Goal: Task Accomplishment & Management: Manage account settings

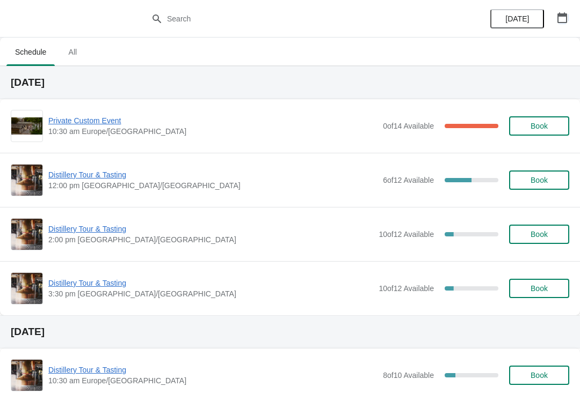
click at [571, 19] on button "button" at bounding box center [561, 17] width 19 height 19
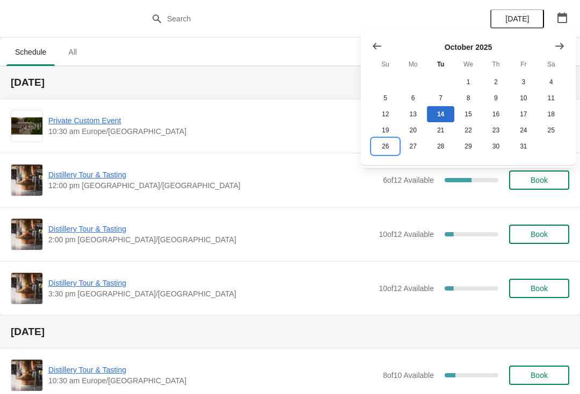
click at [372, 152] on button "26" at bounding box center [384, 146] width 27 height 16
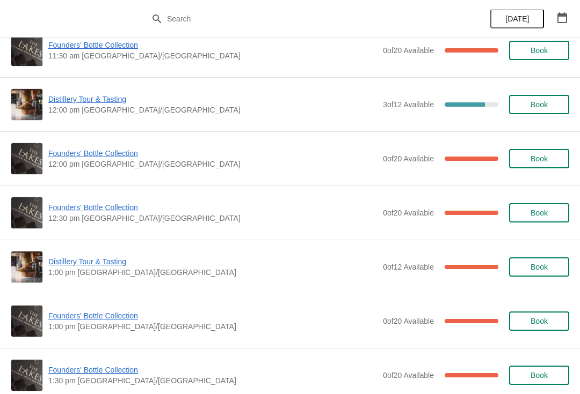
scroll to position [349, 0]
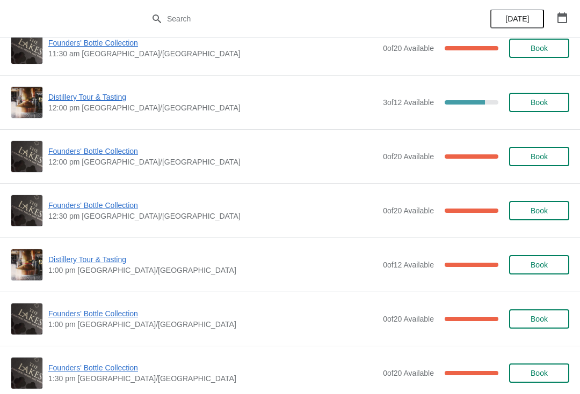
click at [98, 259] on span "Distillery Tour & Tasting" at bounding box center [212, 259] width 329 height 11
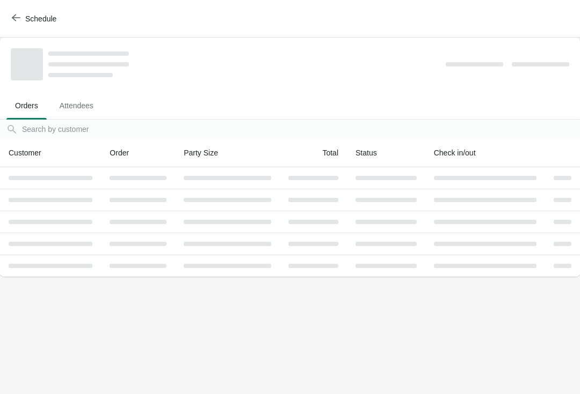
scroll to position [0, 0]
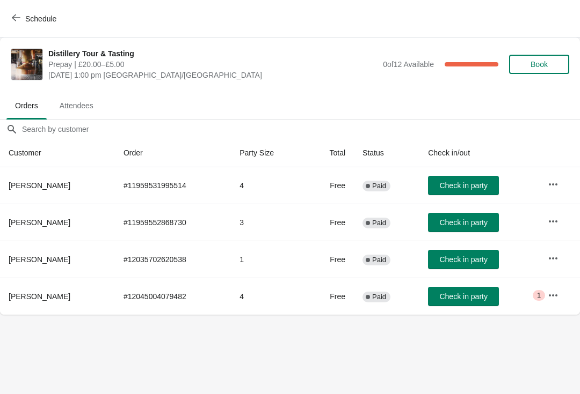
click at [555, 182] on icon "button" at bounding box center [552, 184] width 11 height 11
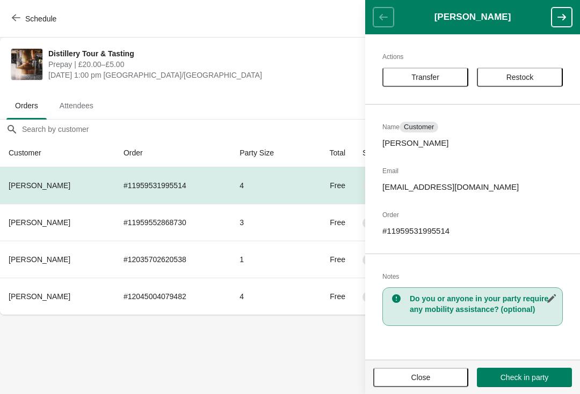
click at [542, 79] on span "Restock" at bounding box center [519, 77] width 67 height 9
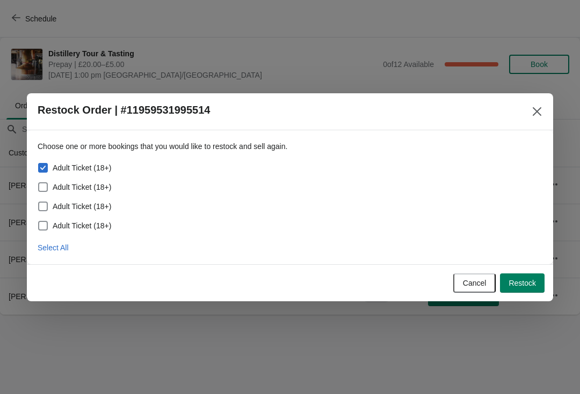
click at [530, 282] on span "Restock" at bounding box center [521, 283] width 27 height 9
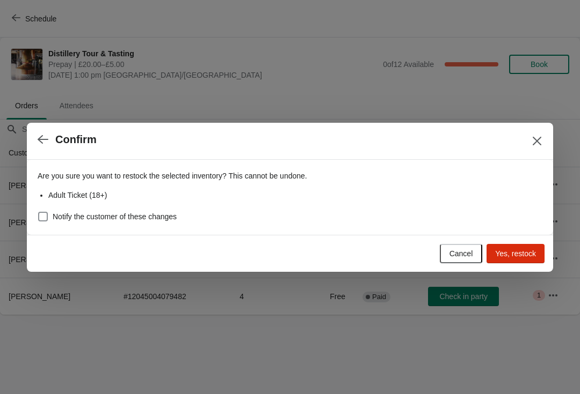
click at [524, 255] on span "Yes, restock" at bounding box center [515, 254] width 41 height 9
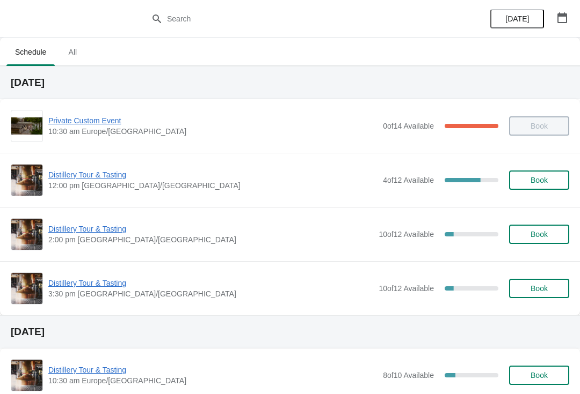
click at [570, 20] on button "button" at bounding box center [561, 17] width 19 height 19
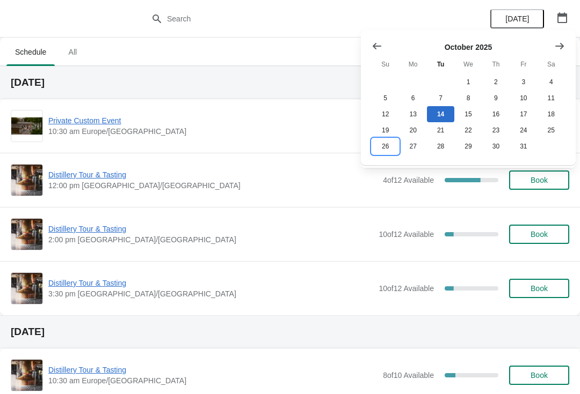
click at [376, 149] on button "26" at bounding box center [384, 146] width 27 height 16
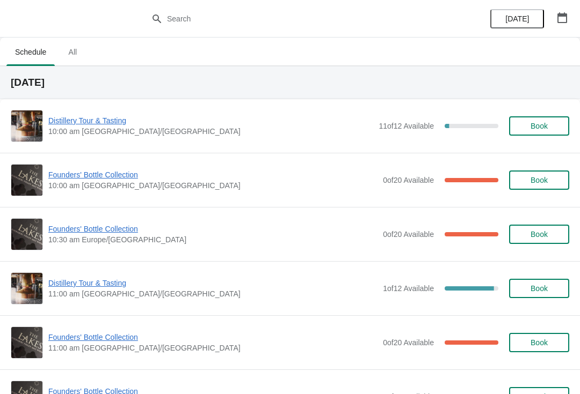
click at [557, 11] on button "button" at bounding box center [561, 17] width 19 height 19
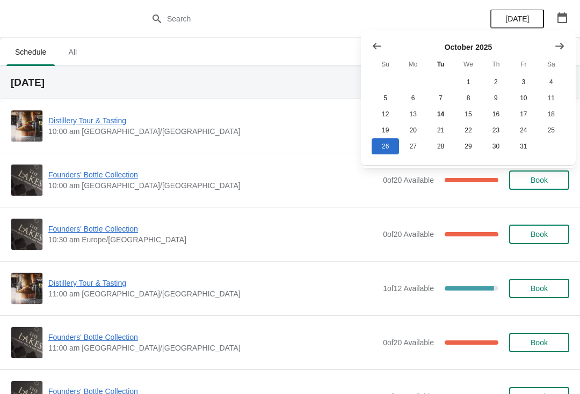
click at [242, 140] on div "Distillery Tour & Tasting 10:00 am [GEOGRAPHIC_DATA]/[GEOGRAPHIC_DATA] 11 of 12…" at bounding box center [290, 126] width 558 height 32
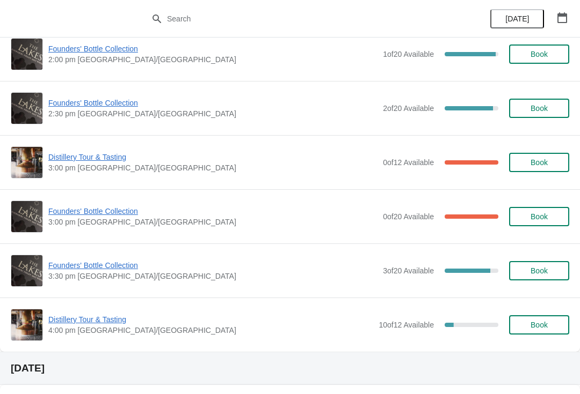
scroll to position [778, 0]
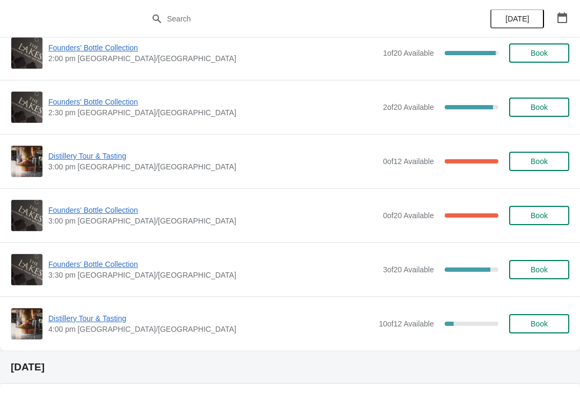
click at [571, 22] on button "button" at bounding box center [561, 17] width 19 height 19
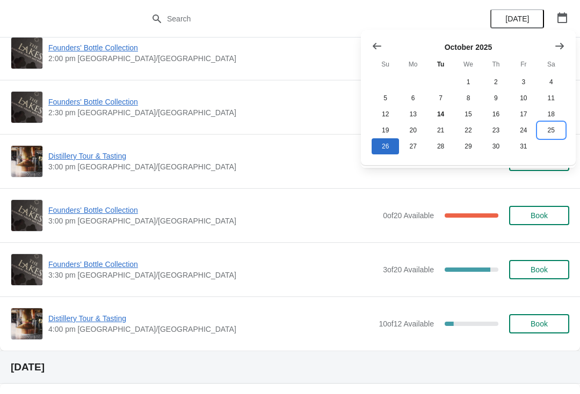
click at [552, 134] on button "25" at bounding box center [550, 130] width 27 height 16
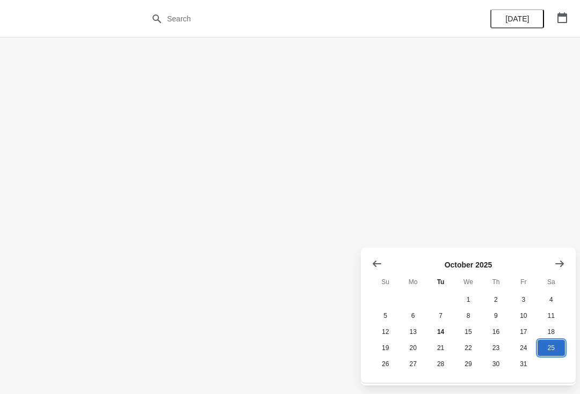
scroll to position [0, 0]
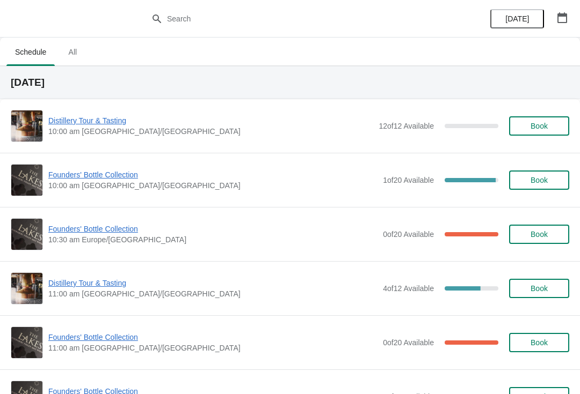
click at [571, 14] on button "button" at bounding box center [561, 17] width 19 height 19
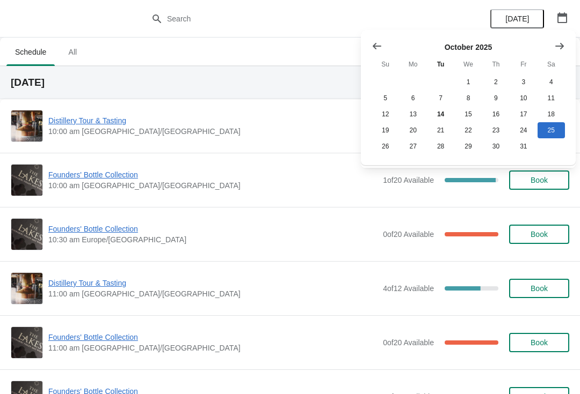
click at [375, 47] on icon "Show previous month, September 2025" at bounding box center [376, 46] width 11 height 11
click at [382, 53] on button "Show previous month, August 2025" at bounding box center [376, 45] width 19 height 19
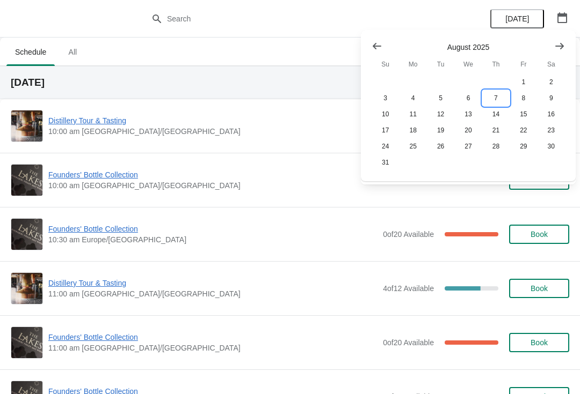
click at [498, 98] on button "7" at bounding box center [495, 98] width 27 height 16
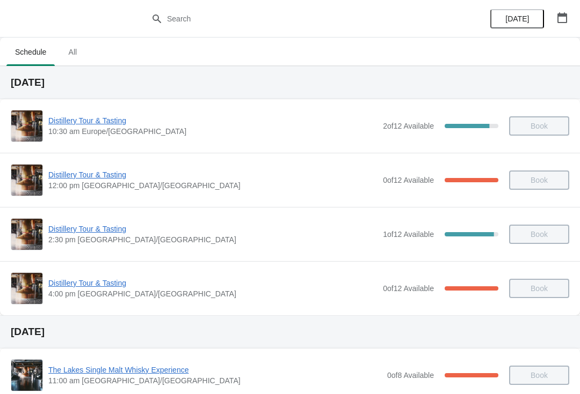
click at [87, 125] on span "Distillery Tour & Tasting" at bounding box center [212, 120] width 329 height 11
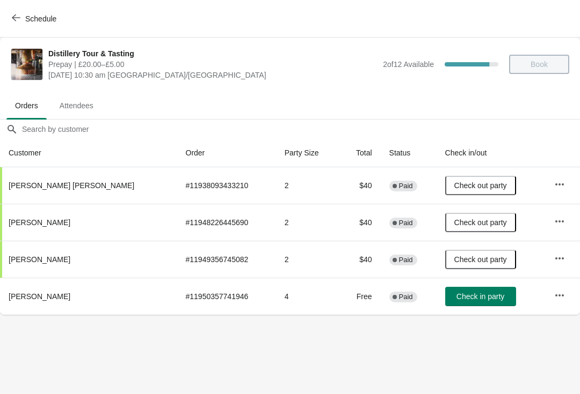
click at [562, 301] on button "button" at bounding box center [559, 295] width 19 height 19
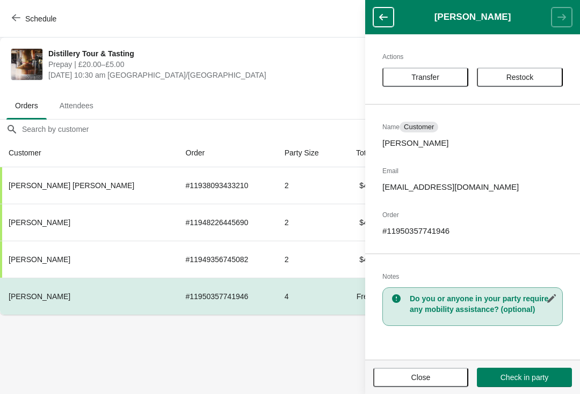
click at [433, 76] on span "Transfer" at bounding box center [425, 77] width 28 height 9
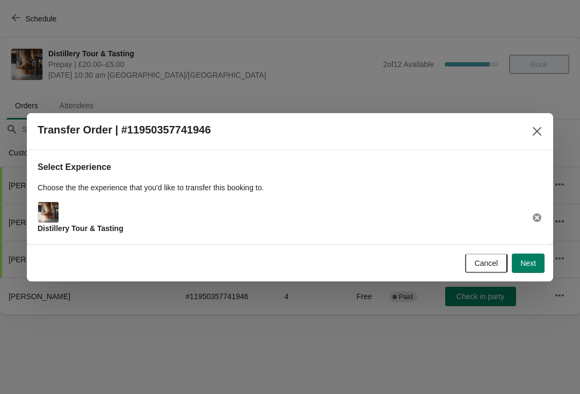
click at [543, 266] on button "Next" at bounding box center [527, 263] width 33 height 19
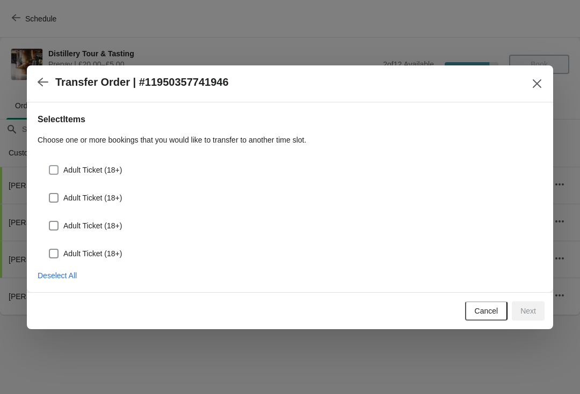
click at [54, 170] on span at bounding box center [54, 170] width 10 height 10
click at [49, 166] on input "Adult Ticket (18+)" at bounding box center [49, 165] width 1 height 1
checkbox input "true"
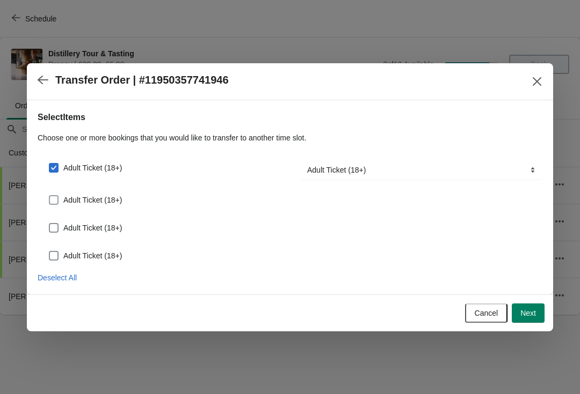
click at [55, 199] on span at bounding box center [54, 200] width 10 height 10
click at [49, 196] on input "Adult Ticket (18+)" at bounding box center [49, 195] width 1 height 1
checkbox input "true"
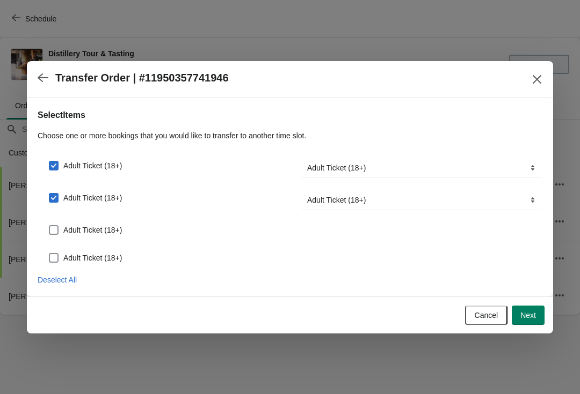
click at [53, 233] on span at bounding box center [54, 230] width 10 height 10
click at [49, 226] on input "Adult Ticket (18+)" at bounding box center [49, 225] width 1 height 1
checkbox input "true"
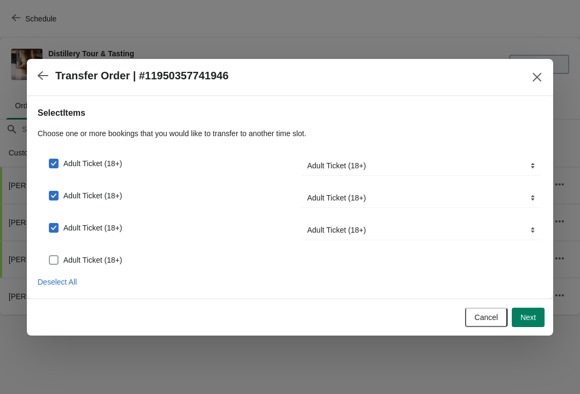
click at [56, 261] on span at bounding box center [54, 260] width 10 height 10
click at [49, 256] on input "Adult Ticket (18+)" at bounding box center [49, 255] width 1 height 1
checkbox input "true"
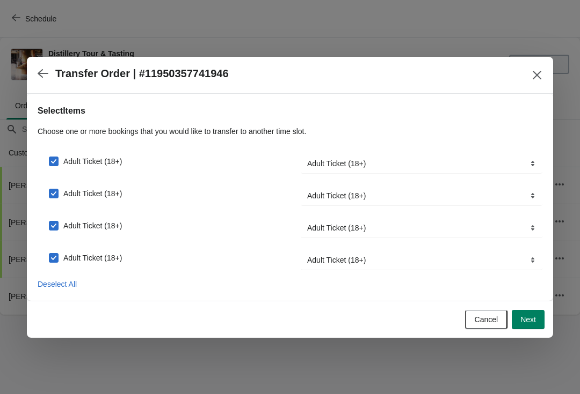
click at [534, 316] on span "Next" at bounding box center [528, 320] width 16 height 9
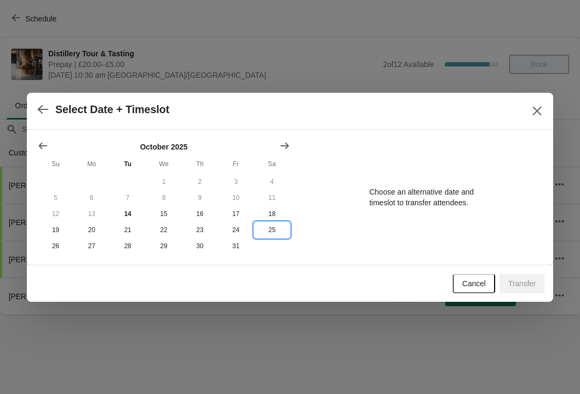
click at [274, 232] on button "25" at bounding box center [272, 230] width 36 height 16
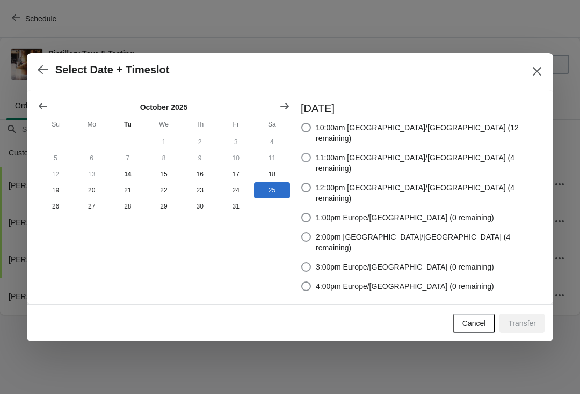
click at [311, 163] on span at bounding box center [306, 158] width 10 height 10
click at [302, 154] on input "11:00am [GEOGRAPHIC_DATA]/[GEOGRAPHIC_DATA] (4 remaining)" at bounding box center [301, 153] width 1 height 1
radio input "true"
click at [536, 314] on button "Transfer" at bounding box center [521, 323] width 45 height 19
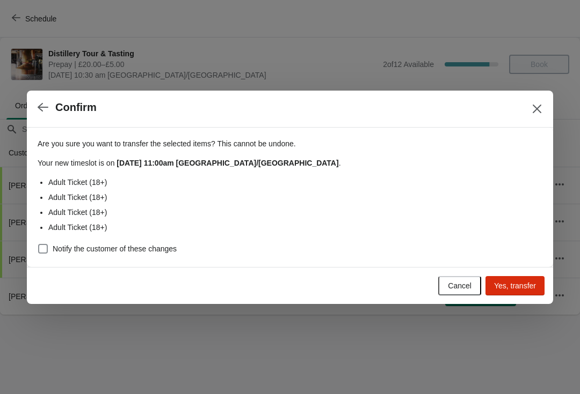
click at [47, 251] on span at bounding box center [43, 249] width 10 height 10
click at [39, 245] on input "Notify the customer of these changes" at bounding box center [38, 244] width 1 height 1
checkbox input "true"
click at [514, 293] on button "Yes, transfer" at bounding box center [514, 285] width 59 height 19
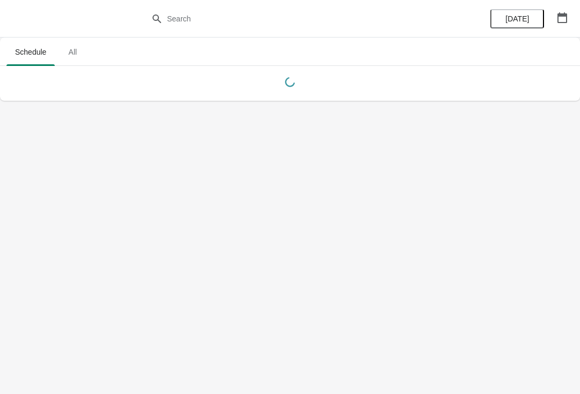
click at [564, 26] on button "button" at bounding box center [561, 17] width 19 height 19
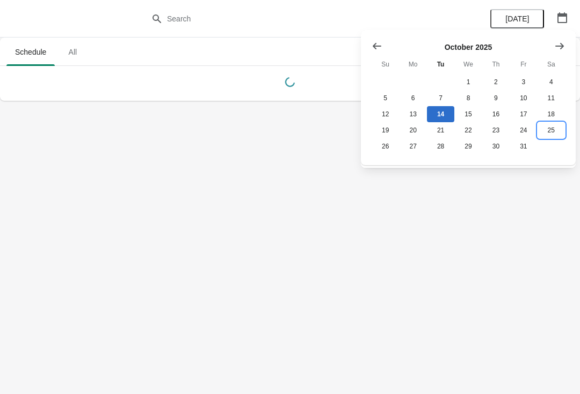
click at [551, 138] on button "25" at bounding box center [550, 130] width 27 height 16
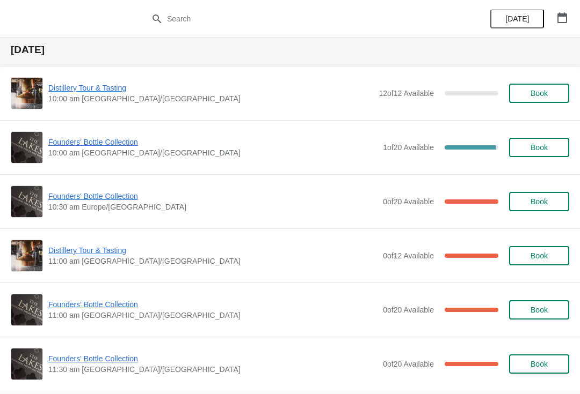
scroll to position [41, 0]
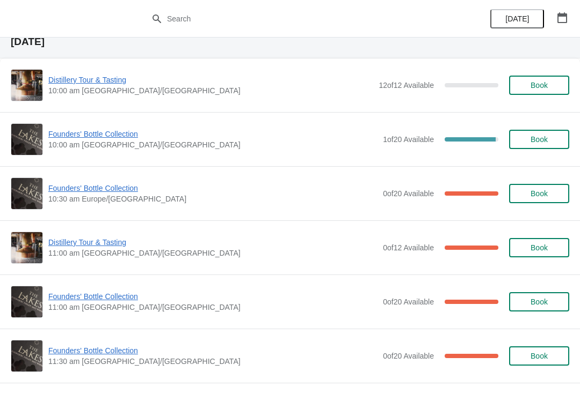
click at [100, 247] on span "Distillery Tour & Tasting" at bounding box center [212, 242] width 329 height 11
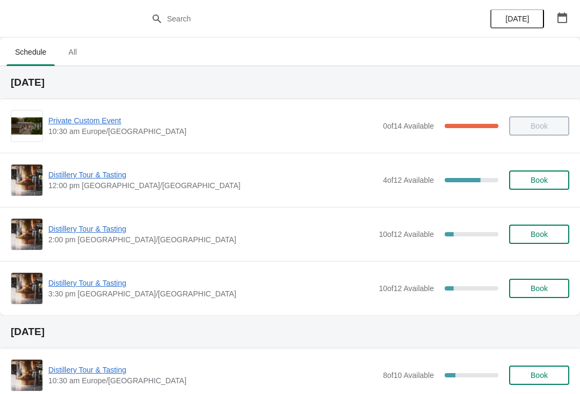
click at [571, 14] on button "button" at bounding box center [561, 17] width 19 height 19
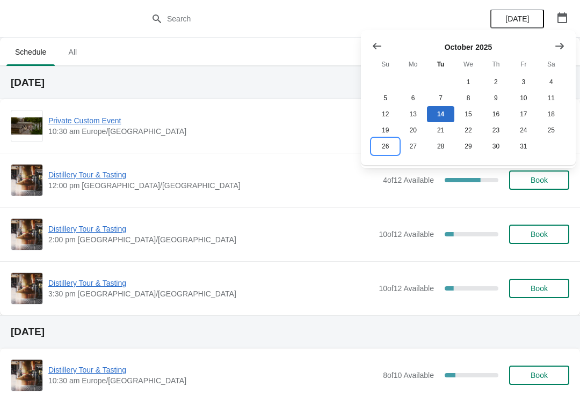
click at [376, 155] on button "26" at bounding box center [384, 146] width 27 height 16
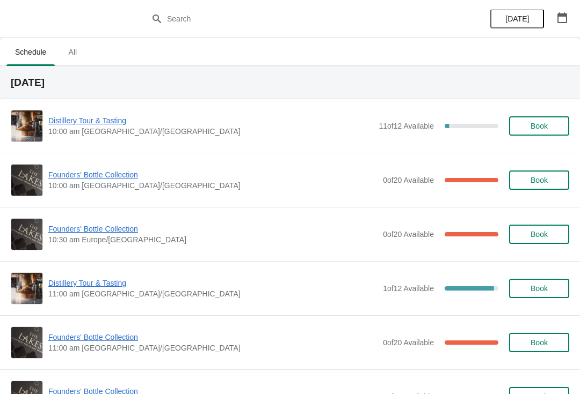
click at [99, 341] on span "Founders' Bottle Collection" at bounding box center [212, 337] width 329 height 11
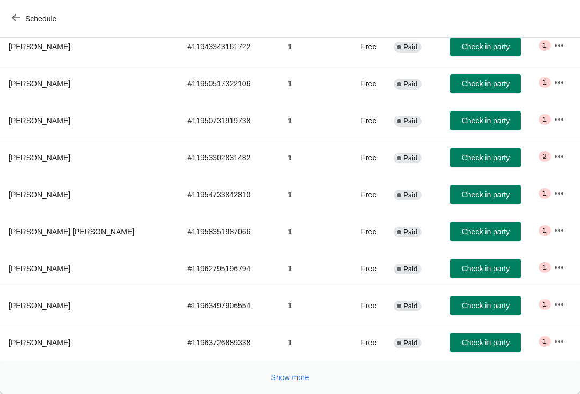
scroll to position [176, 0]
click at [283, 376] on span "Show more" at bounding box center [290, 378] width 38 height 9
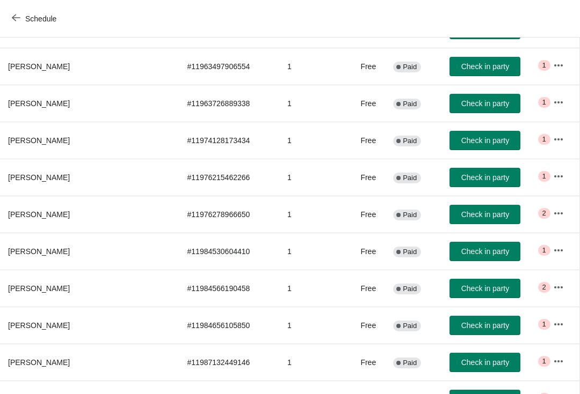
scroll to position [416, 1]
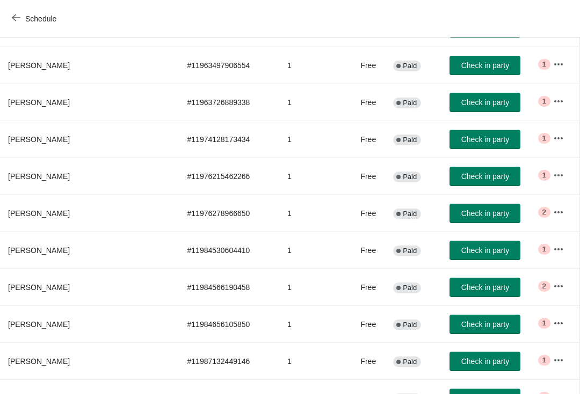
click at [553, 319] on icon "button" at bounding box center [558, 323] width 11 height 11
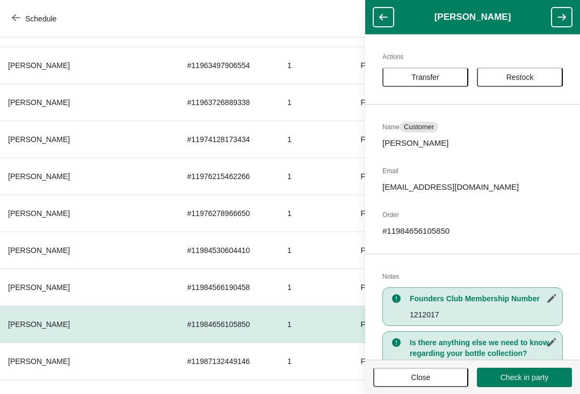
click at [430, 71] on button "Transfer" at bounding box center [425, 77] width 86 height 19
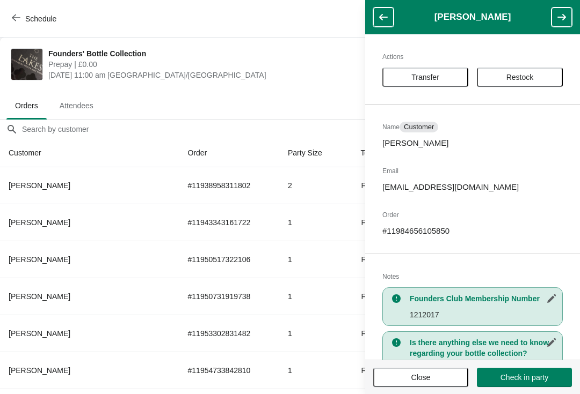
scroll to position [416, 0]
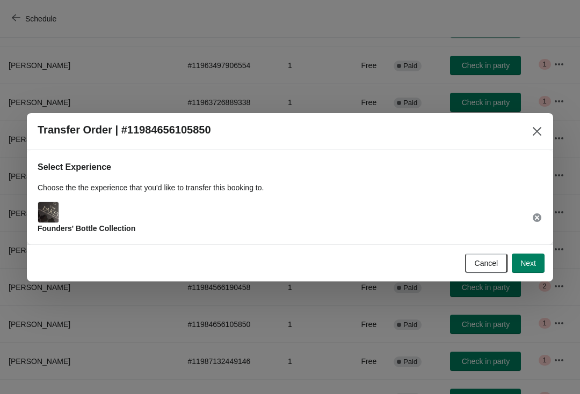
click at [536, 260] on button "Next" at bounding box center [527, 263] width 33 height 19
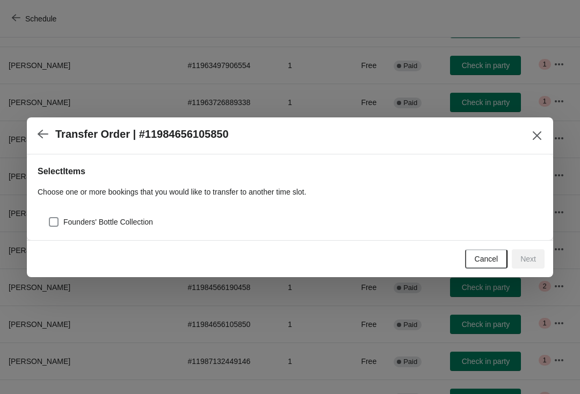
click at [57, 226] on span at bounding box center [54, 222] width 10 height 10
click at [49, 218] on input "Founders' Bottle Collection" at bounding box center [49, 217] width 1 height 1
checkbox input "true"
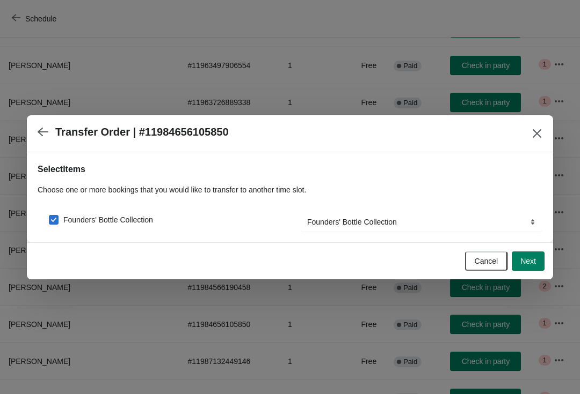
click at [529, 265] on span "Next" at bounding box center [528, 261] width 16 height 9
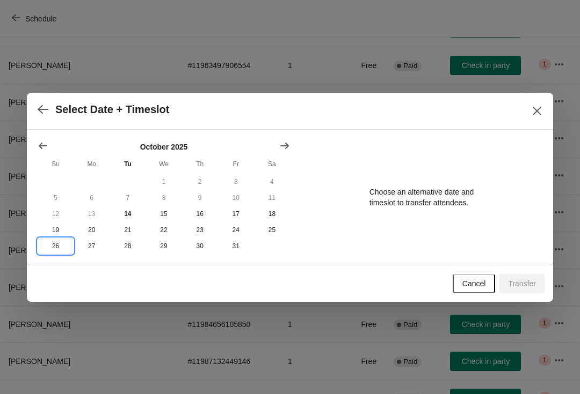
click at [55, 251] on button "26" at bounding box center [56, 246] width 36 height 16
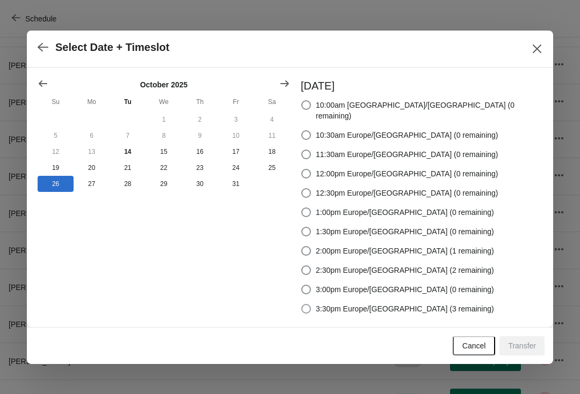
click at [311, 306] on span at bounding box center [306, 309] width 10 height 10
click at [302, 305] on input "3:30pm Europe/London (3 remaining)" at bounding box center [301, 304] width 1 height 1
radio input "true"
click at [540, 345] on button "Transfer" at bounding box center [521, 346] width 45 height 19
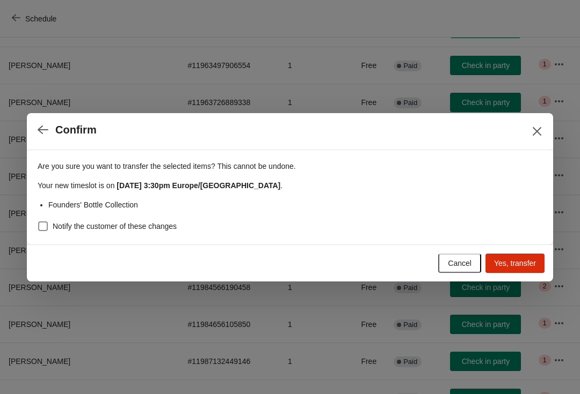
click at [525, 264] on span "Yes, transfer" at bounding box center [515, 263] width 42 height 9
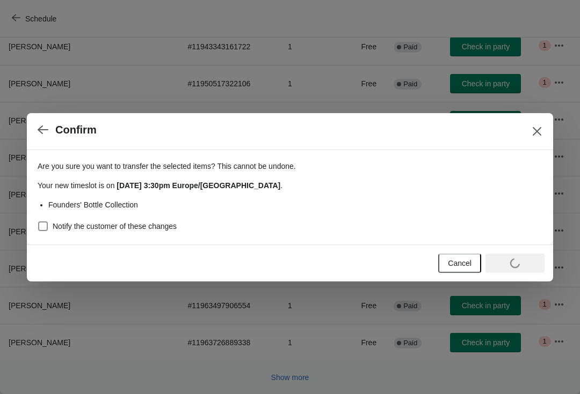
scroll to position [176, 0]
